Goal: Task Accomplishment & Management: Complete application form

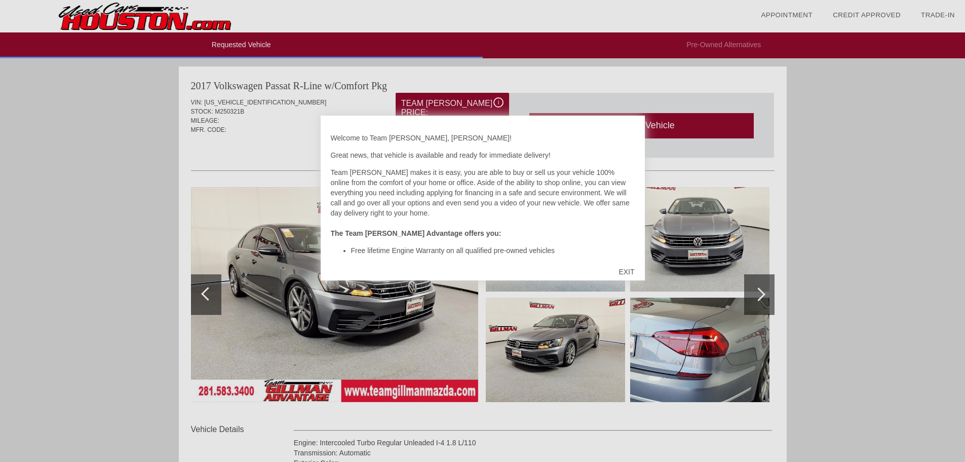
click at [627, 272] on div "EXIT" at bounding box center [626, 271] width 36 height 30
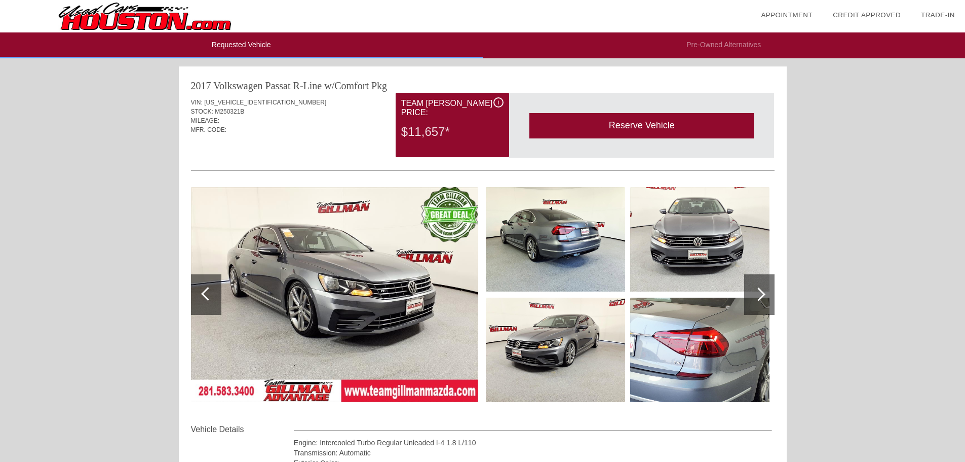
click at [675, 127] on div "Reserve Vehicle" at bounding box center [641, 125] width 224 height 25
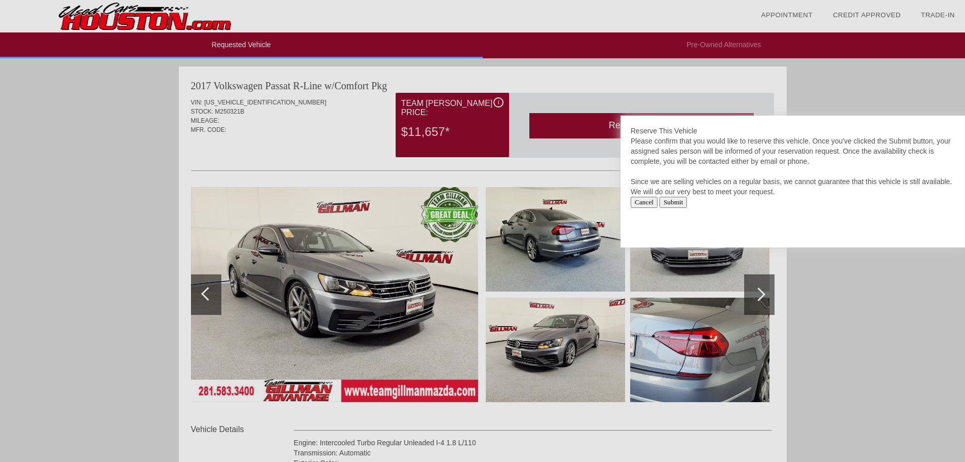
click at [681, 203] on input "Submit" at bounding box center [674, 202] width 28 height 11
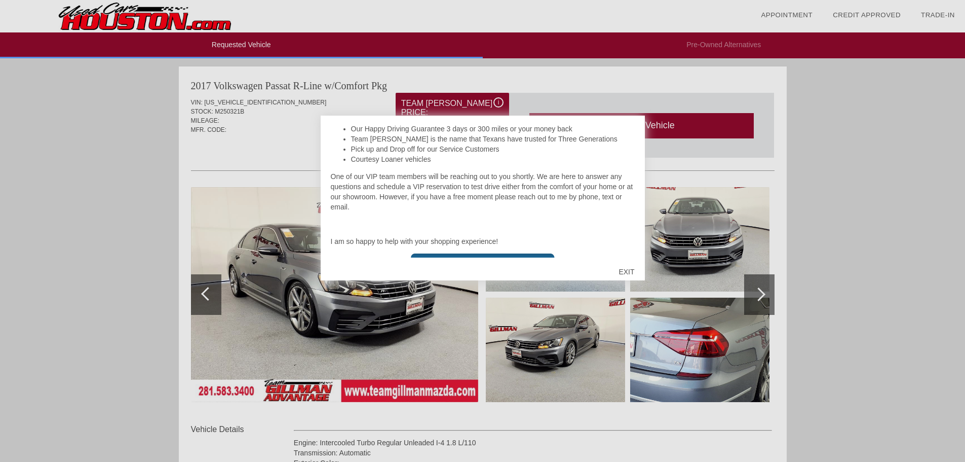
scroll to position [196, 0]
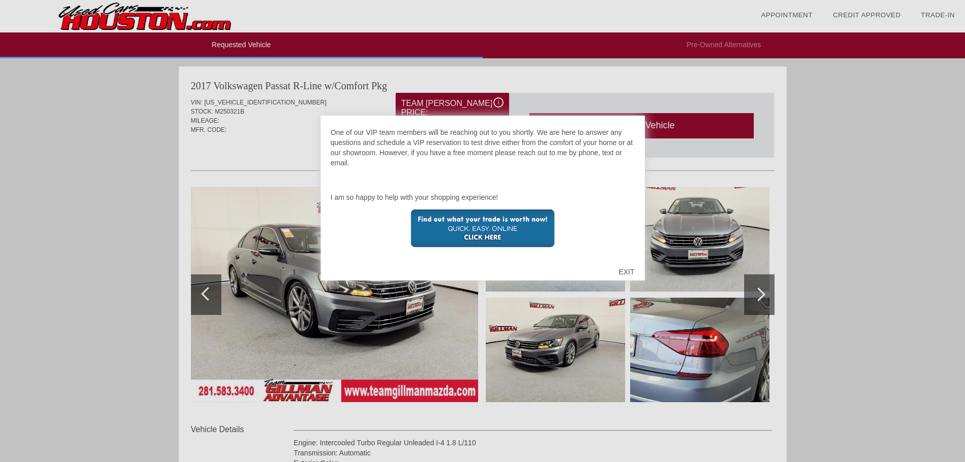
click at [624, 276] on div "EXIT" at bounding box center [626, 271] width 36 height 30
